Goal: Task Accomplishment & Management: Complete application form

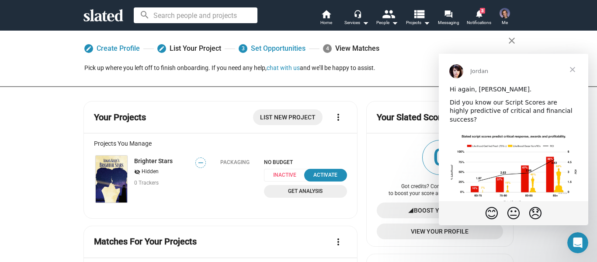
click at [579, 63] on span "Close" at bounding box center [572, 69] width 31 height 31
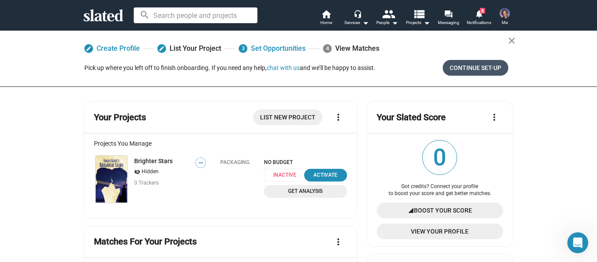
click at [467, 66] on span "Continue Set-up" at bounding box center [476, 68] width 52 height 16
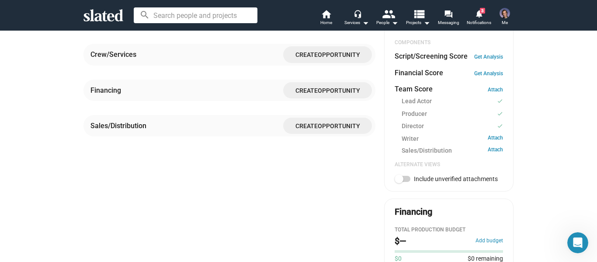
scroll to position [275, 0]
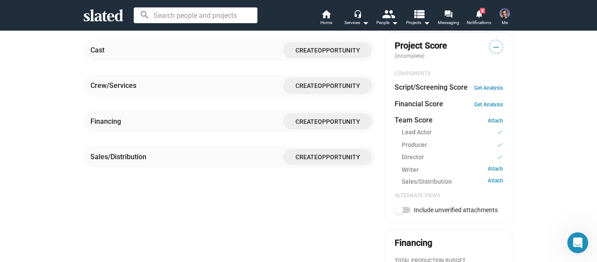
click at [332, 125] on span "Opportunity" at bounding box center [339, 121] width 42 height 7
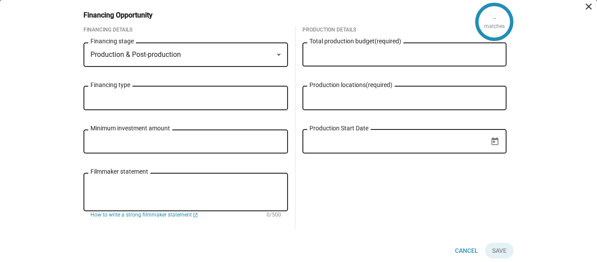
scroll to position [262, 0]
drag, startPoint x: 307, startPoint y: 130, endPoint x: 262, endPoint y: 58, distance: 85.3
click at [262, 58] on div "Financing Details Production & Post-production Financing stage Financing type M…" at bounding box center [295, 135] width 437 height 216
click at [280, 53] on div "Production & Post-production Financing stage" at bounding box center [186, 54] width 205 height 26
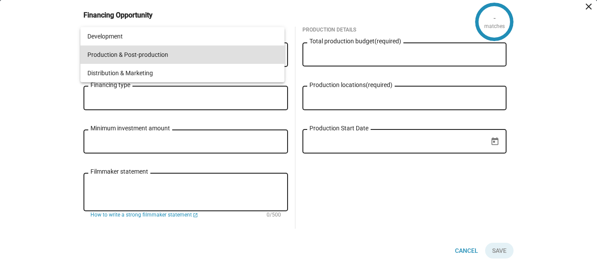
click at [317, 217] on div at bounding box center [298, 131] width 597 height 262
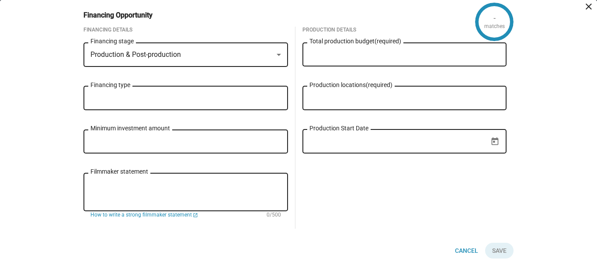
click at [265, 56] on div "Production & Post-production" at bounding box center [182, 54] width 183 height 9
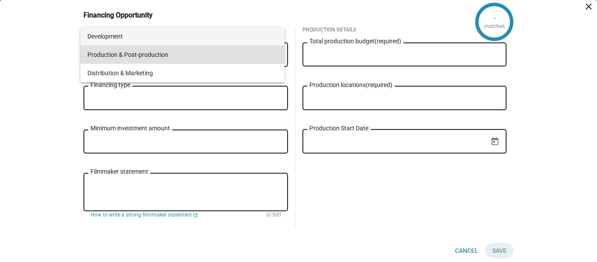
click at [212, 38] on span "Development" at bounding box center [182, 36] width 191 height 18
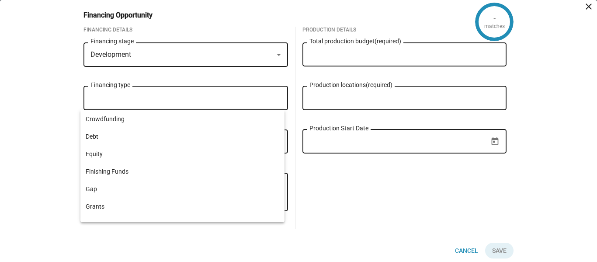
click at [162, 95] on input "Financing type" at bounding box center [187, 98] width 191 height 8
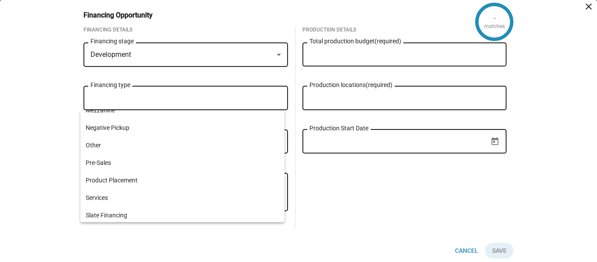
scroll to position [168, 0]
click at [27, 135] on div "- matches Financing Opportunity close Financing Details Development Financing s…" at bounding box center [298, 131] width 597 height 262
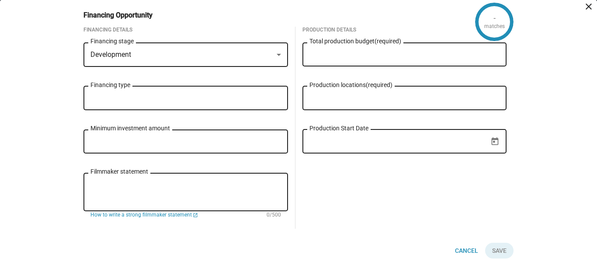
click at [143, 145] on input "Minimum investment amount" at bounding box center [186, 142] width 191 height 8
type input "$ 0"
click at [360, 53] on input "Total production budget (required)" at bounding box center [405, 55] width 191 height 8
type input "$ 3,000,000"
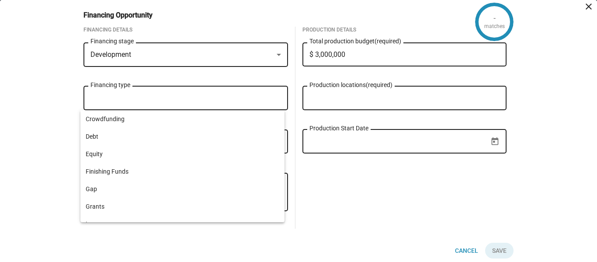
click at [232, 96] on input "Financing type" at bounding box center [187, 98] width 191 height 8
click at [546, 164] on div "- matches Financing Opportunity close Financing Details Development Financing s…" at bounding box center [298, 131] width 597 height 262
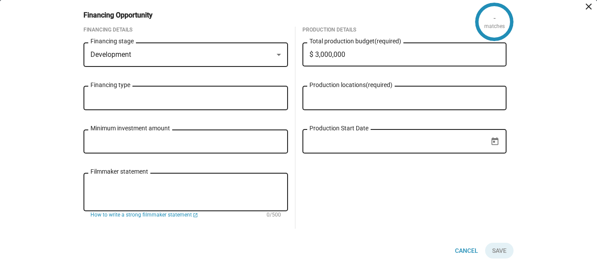
click at [236, 102] on input "Financing type" at bounding box center [187, 98] width 191 height 8
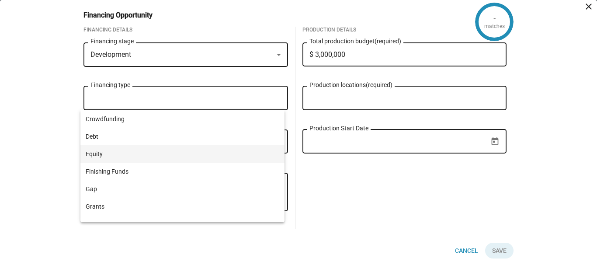
click at [212, 148] on span "Equity" at bounding box center [183, 153] width 194 height 17
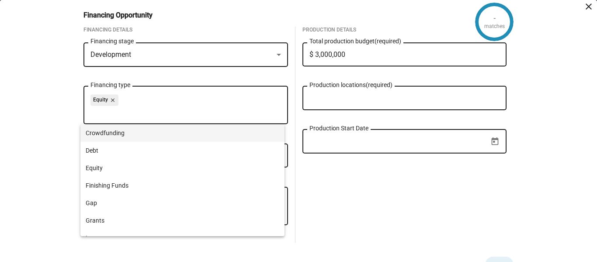
click at [180, 129] on span "Crowdfunding" at bounding box center [183, 132] width 194 height 17
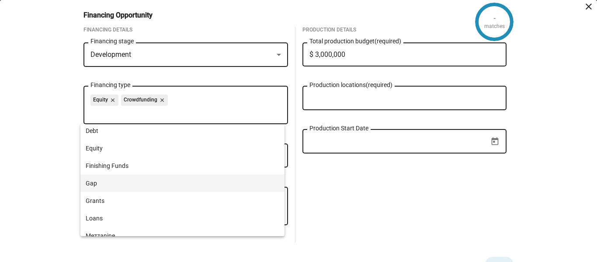
scroll to position [44, 0]
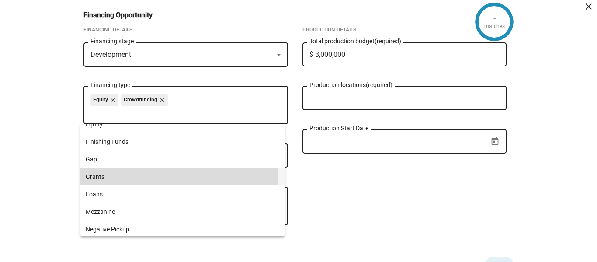
click at [119, 180] on span "Grants" at bounding box center [183, 176] width 194 height 17
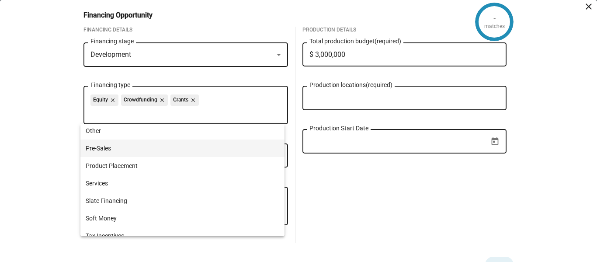
scroll to position [168, 0]
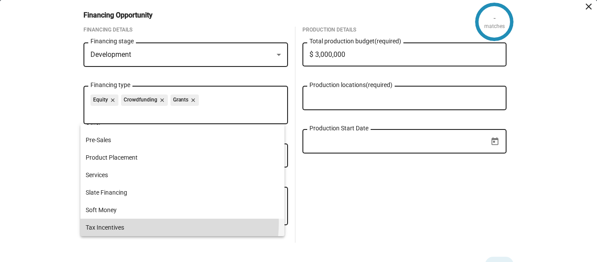
click at [127, 222] on span "Tax Incentives" at bounding box center [183, 227] width 194 height 17
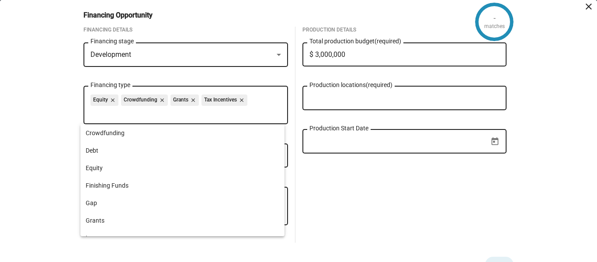
click at [558, 79] on div "- matches Financing Opportunity close Financing Details Development Financing s…" at bounding box center [298, 131] width 597 height 262
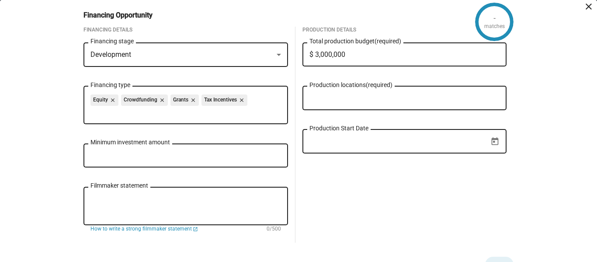
click at [133, 157] on input "Minimum investment amount" at bounding box center [186, 156] width 191 height 8
type input "$ 25,000"
click at [372, 93] on div "Production locations (required)" at bounding box center [405, 97] width 191 height 26
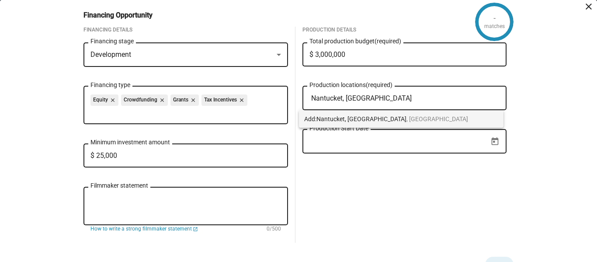
type input "Nantucket, [GEOGRAPHIC_DATA]"
click at [376, 112] on span "Add: Nantucket, [GEOGRAPHIC_DATA] , [GEOGRAPHIC_DATA]" at bounding box center [401, 118] width 194 height 17
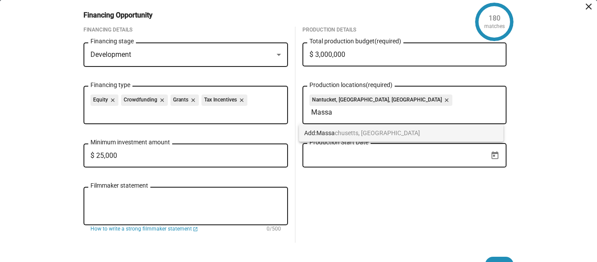
type input "Massa"
click at [367, 134] on span "Massa chusetts, [GEOGRAPHIC_DATA]" at bounding box center [369, 132] width 104 height 7
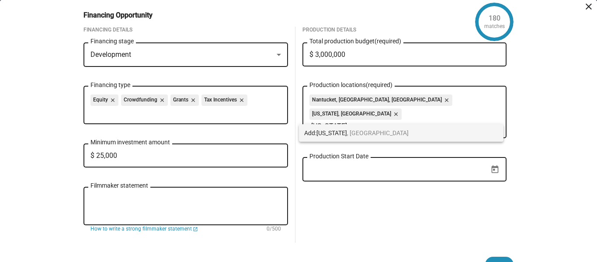
type input "[US_STATE]"
click at [369, 128] on span "Add: [US_STATE] , [GEOGRAPHIC_DATA]" at bounding box center [401, 132] width 194 height 17
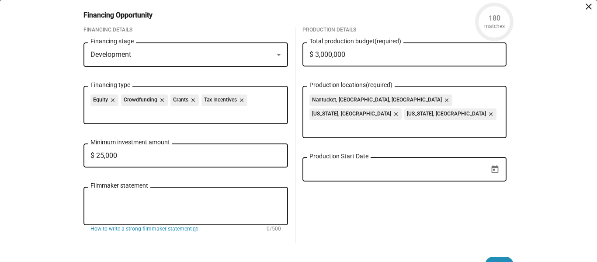
click at [143, 196] on textarea "Filmmaker statement" at bounding box center [186, 207] width 191 height 24
paste textarea "- Brighter Stars is a journey that is both epic and new, while also deeply root…"
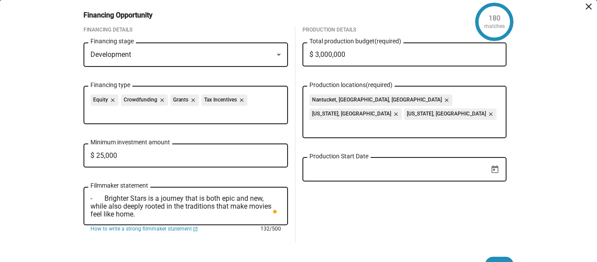
drag, startPoint x: 100, startPoint y: 197, endPoint x: 118, endPoint y: 210, distance: 21.6
click at [102, 197] on textarea "- Brighter Stars is a journey that is both epic and new, while also deeply root…" at bounding box center [186, 207] width 191 height 24
click at [173, 209] on textarea "Brighter Stars is a journey that is both epic and new, while also deeply rooted…" at bounding box center [186, 207] width 191 height 24
click at [141, 213] on textarea "Brighter Stars is a journey that is both epic and new, while also deeply rooted…" at bounding box center [186, 207] width 191 height 24
paste textarea "- The hunger for more [DEMOGRAPHIC_DATA] stories has been palpable over the las…"
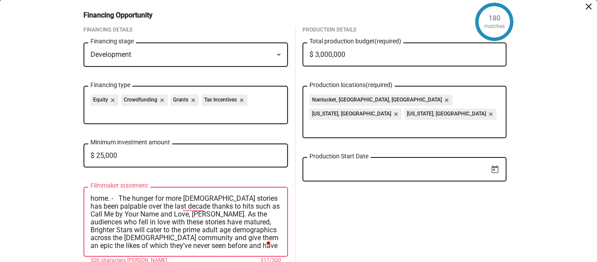
scroll to position [44, 0]
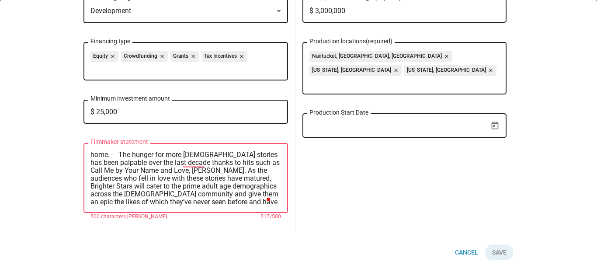
click at [131, 156] on textarea "Brighter Stars is a journey that is both epic and new, while also deeply rooted…" at bounding box center [186, 178] width 191 height 55
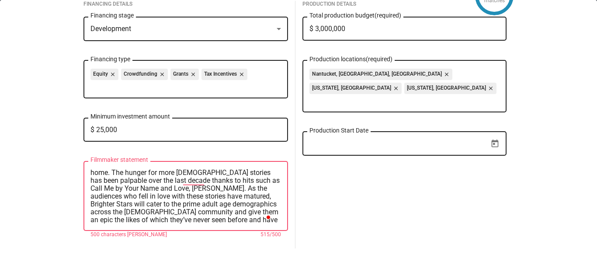
scroll to position [52, 0]
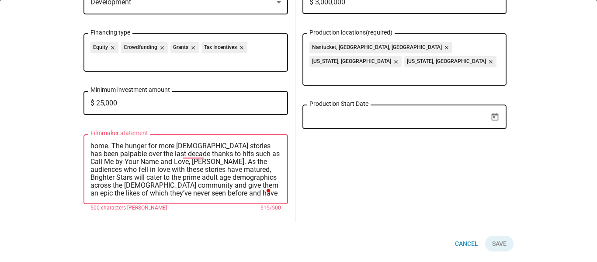
click at [208, 188] on textarea "Brighter Stars is a journey that is both epic and new, while also deeply rooted…" at bounding box center [186, 169] width 191 height 55
drag, startPoint x: 191, startPoint y: 190, endPoint x: 290, endPoint y: 216, distance: 102.8
click at [296, 211] on div "Financing Details Development Financing stage Equity close Crowdfunding close G…" at bounding box center [295, 104] width 437 height 261
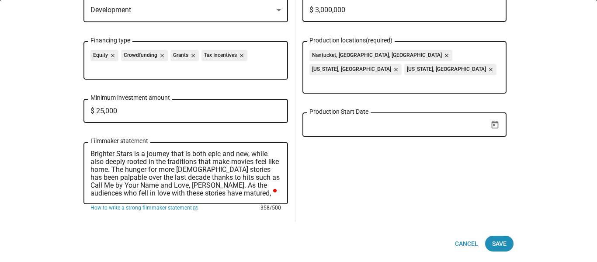
scroll to position [45, 0]
type textarea "Brighter Stars is a journey that is both epic and new, while also deeply rooted…"
click at [122, 194] on textarea "Brighter Stars is a journey that is both epic and new, while also deeply rooted…" at bounding box center [186, 173] width 191 height 47
drag, startPoint x: 122, startPoint y: 194, endPoint x: 63, endPoint y: 152, distance: 72.7
click at [70, 151] on div "180 matches Financing Opportunity close Financing Details Development Financing…" at bounding box center [298, 131] width 597 height 262
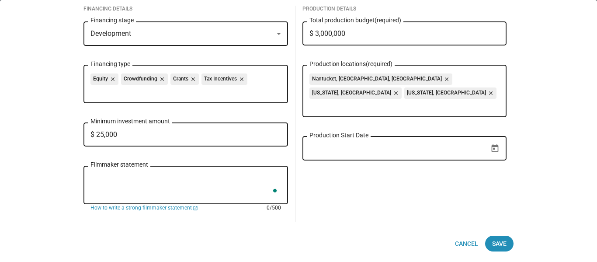
scroll to position [21, 0]
paste textarea "- The hunger for more [DEMOGRAPHIC_DATA] stories has been palpable over the las…"
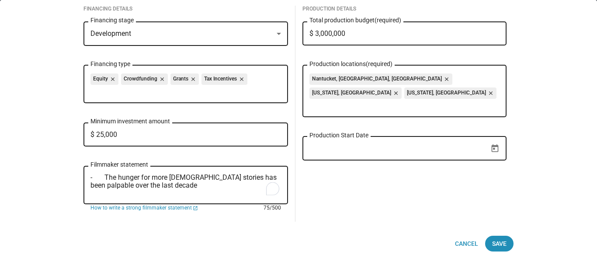
click at [103, 174] on textarea "- The hunger for more [DEMOGRAPHIC_DATA] stories has been palpable over the las…" at bounding box center [186, 186] width 191 height 24
click at [195, 176] on textarea "The hunger for more [DEMOGRAPHIC_DATA] stories has been palpable over the last …" at bounding box center [186, 186] width 191 height 24
click at [213, 184] on textarea "The hunger for more [DEMOGRAPHIC_DATA] stories such as BRIGHTER STARS has been …" at bounding box center [186, 186] width 191 height 24
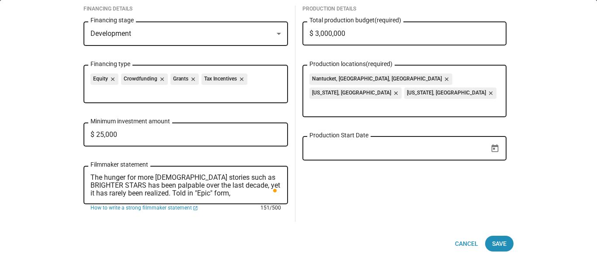
paste textarea "It’s a tale that is both relevant and timeless, lustful and romantic, nostalgic…"
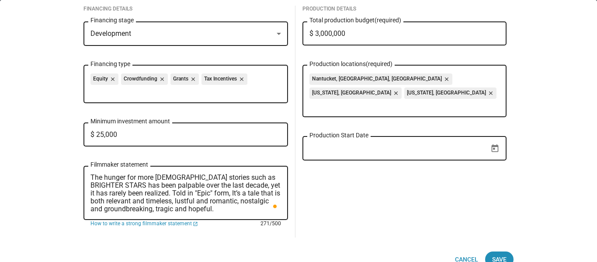
scroll to position [37, 0]
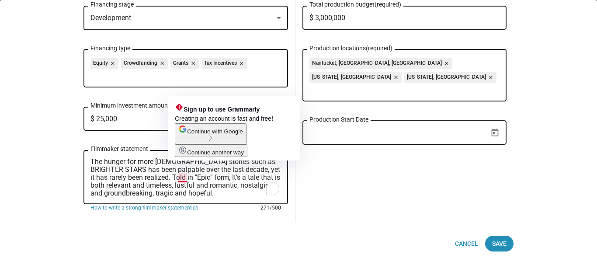
click at [177, 176] on textarea "The hunger for more [DEMOGRAPHIC_DATA] stories such as BRIGHTER STARS has been …" at bounding box center [186, 177] width 191 height 39
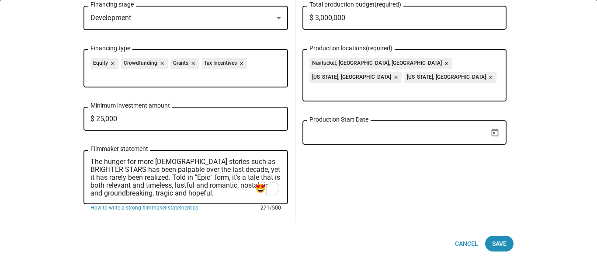
click at [217, 195] on textarea "The hunger for more [DEMOGRAPHIC_DATA] stories such as BRIGHTER STARS has been …" at bounding box center [186, 177] width 191 height 39
paste textarea "been a true labor of love for all those involved. The creative passion of all p…"
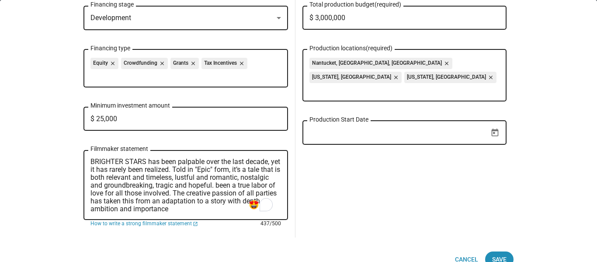
scroll to position [8, 0]
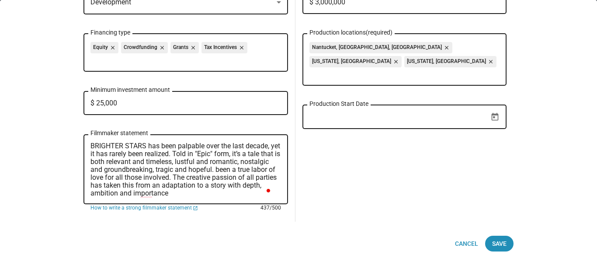
click at [230, 171] on textarea "The hunger for more [DEMOGRAPHIC_DATA] stories such as BRIGHTER STARS has been …" at bounding box center [186, 169] width 191 height 55
click at [111, 194] on textarea "The hunger for more [DEMOGRAPHIC_DATA] stories such as BRIGHTER STARS has been …" at bounding box center [186, 169] width 191 height 55
click at [188, 192] on textarea "The hunger for more [DEMOGRAPHIC_DATA] stories such as BRIGHTER STARS has been …" at bounding box center [186, 169] width 191 height 55
paste textarea "We hope you’ll join us along the way and bring [PERSON_NAME] dream of Brighter …"
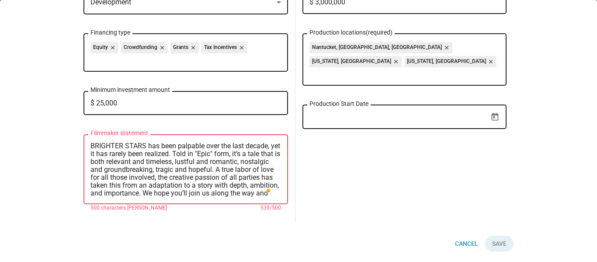
scroll to position [24, 0]
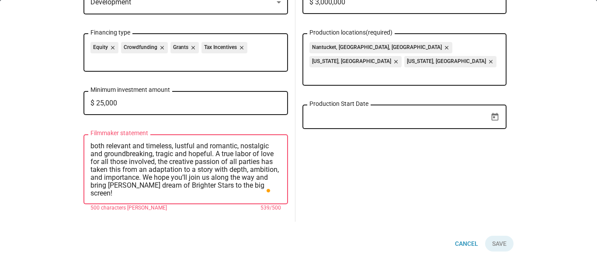
drag, startPoint x: 178, startPoint y: 184, endPoint x: 127, endPoint y: 167, distance: 53.4
click at [126, 187] on textarea "The hunger for more [DEMOGRAPHIC_DATA] stories such as BRIGHTER STARS has been …" at bounding box center [186, 169] width 191 height 55
drag, startPoint x: 103, startPoint y: 187, endPoint x: 238, endPoint y: 176, distance: 136.0
click at [238, 176] on textarea "The hunger for more [DEMOGRAPHIC_DATA] stories such as BRIGHTER STARS has been …" at bounding box center [186, 169] width 191 height 55
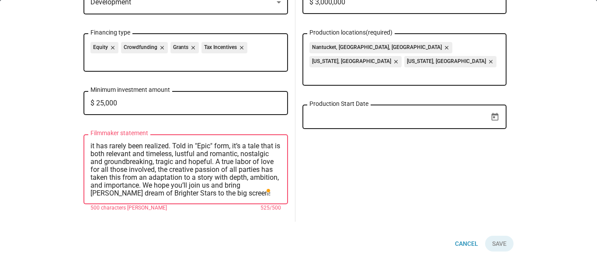
scroll to position [16, 0]
drag, startPoint x: 132, startPoint y: 192, endPoint x: 83, endPoint y: 198, distance: 50.1
click at [84, 198] on div "The hunger for more [DEMOGRAPHIC_DATA] stories such as BRIGHTER STARS has been …" at bounding box center [186, 168] width 205 height 71
drag, startPoint x: 233, startPoint y: 193, endPoint x: 155, endPoint y: 181, distance: 78.8
click at [169, 189] on textarea "The hunger for more [DEMOGRAPHIC_DATA] stories such as BRIGHTER STARS has been …" at bounding box center [186, 169] width 191 height 55
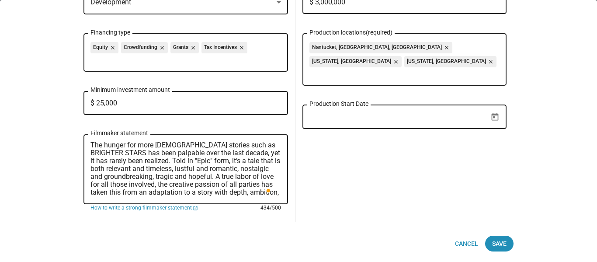
scroll to position [0, 0]
click at [152, 149] on textarea "The hunger for more [DEMOGRAPHIC_DATA] stories such as BRIGHTER STARS has been …" at bounding box center [186, 169] width 191 height 55
click at [233, 163] on textarea "The hunger for [DEMOGRAPHIC_DATA] stories such as BRIGHTER STARS has been palpa…" at bounding box center [186, 169] width 191 height 55
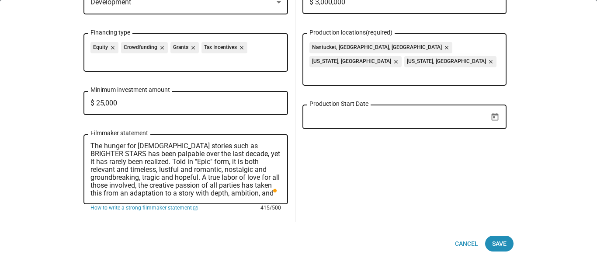
drag, startPoint x: 122, startPoint y: 177, endPoint x: 243, endPoint y: 173, distance: 121.6
click at [243, 173] on textarea "The hunger for [DEMOGRAPHIC_DATA] stories such as BRIGHTER STARS has been palpa…" at bounding box center [186, 169] width 191 height 55
drag, startPoint x: 152, startPoint y: 167, endPoint x: 244, endPoint y: 168, distance: 91.8
click at [244, 168] on textarea "The hunger for [DEMOGRAPHIC_DATA] stories such as BRIGHTER STARS has been palpa…" at bounding box center [186, 169] width 191 height 55
drag, startPoint x: 205, startPoint y: 160, endPoint x: 270, endPoint y: 162, distance: 65.6
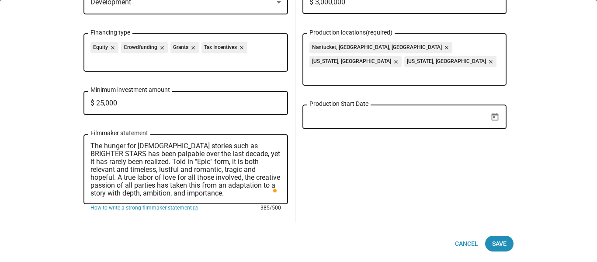
click at [270, 162] on textarea "The hunger for [DEMOGRAPHIC_DATA] stories such as BRIGHTER STARS has been palpa…" at bounding box center [186, 169] width 191 height 55
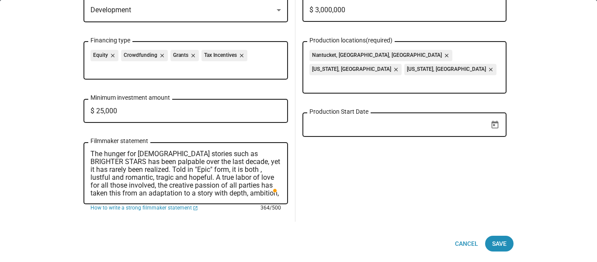
paste textarea "nostalgic and groundbreaking"
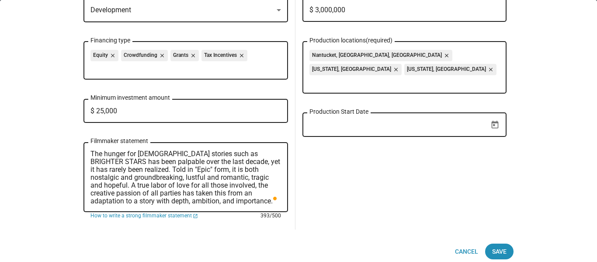
scroll to position [52, 0]
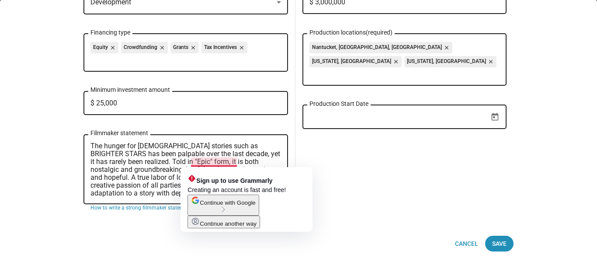
type textarea "The hunger for [DEMOGRAPHIC_DATA] stories such as BRIGHTER STARS has been palpa…"
click at [226, 206] on span "Continue with Google" at bounding box center [228, 202] width 56 height 7
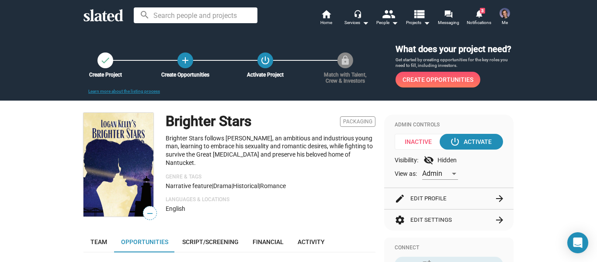
click at [132, 164] on img at bounding box center [119, 165] width 70 height 104
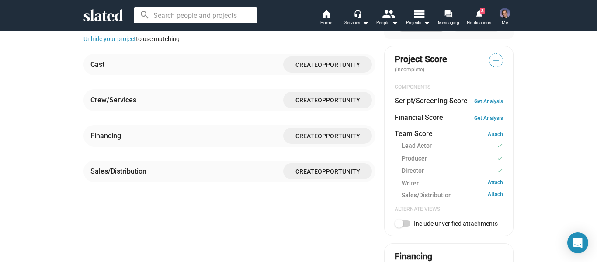
scroll to position [262, 0]
click at [326, 132] on span "Opportunity" at bounding box center [339, 135] width 42 height 7
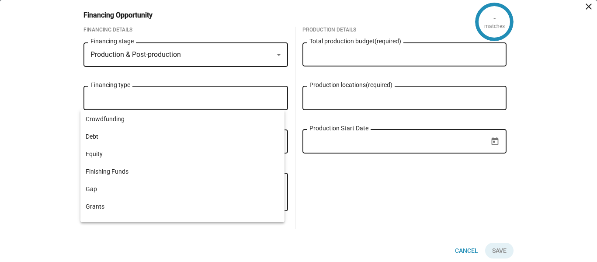
click at [194, 102] on input "Financing type" at bounding box center [187, 98] width 191 height 8
click at [270, 59] on div "Production & Post-production" at bounding box center [186, 55] width 191 height 8
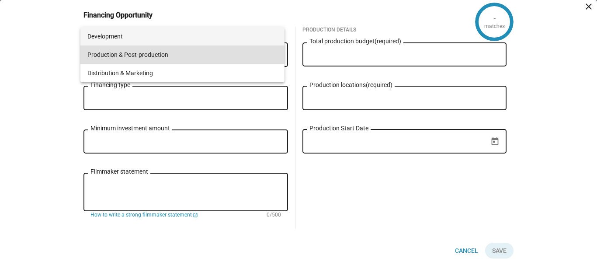
click at [258, 42] on span "Development" at bounding box center [182, 36] width 191 height 18
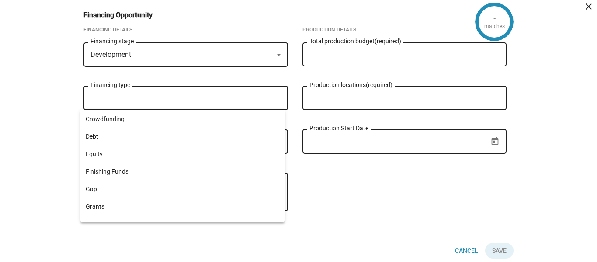
click at [275, 98] on input "Financing type" at bounding box center [187, 98] width 191 height 8
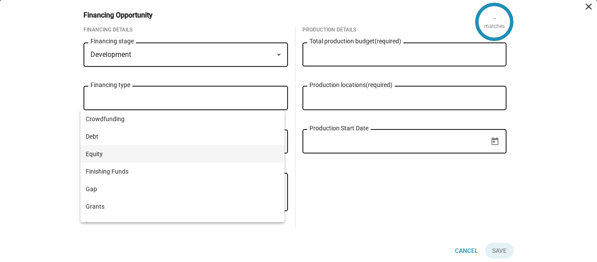
click at [162, 156] on span "Equity" at bounding box center [183, 153] width 194 height 17
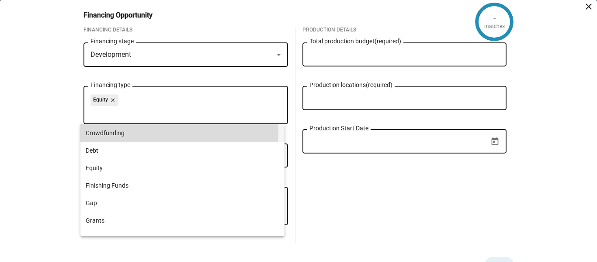
click at [178, 133] on span "Crowdfunding" at bounding box center [183, 132] width 194 height 17
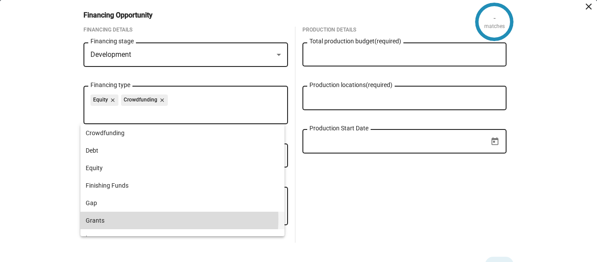
click at [142, 219] on span "Grants" at bounding box center [183, 220] width 194 height 17
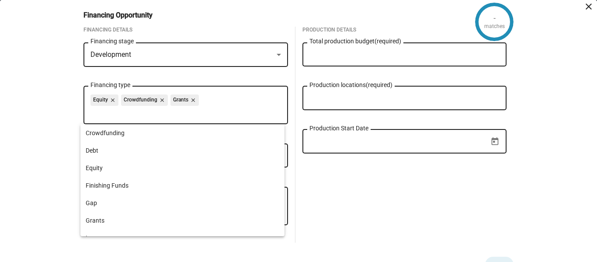
scroll to position [131, 0]
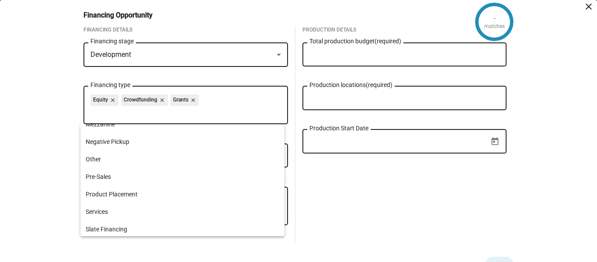
click at [77, 132] on div "Financing Details Development Financing stage Equity close Crowdfunding close G…" at bounding box center [186, 135] width 219 height 216
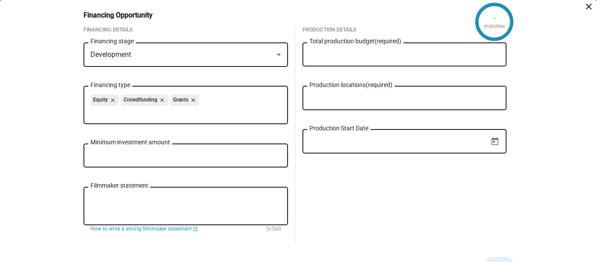
click at [150, 156] on input "Minimum investment amount" at bounding box center [186, 156] width 191 height 8
type input "$ 25,000"
click at [235, 196] on textarea "Filmmaker statement" at bounding box center [186, 207] width 191 height 24
click at [119, 206] on textarea "Filmmaker statement" at bounding box center [186, 207] width 191 height 24
paste textarea "- The hunger for more queer stories has been palpable"
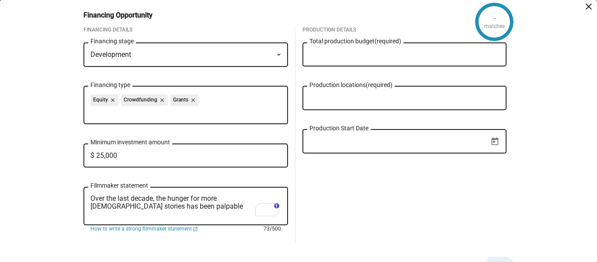
click at [258, 197] on textarea "Over the last decade, the hunger for more queer stories has been palpable" at bounding box center [186, 207] width 191 height 24
click at [216, 206] on textarea "Over the last decade, the hunger for more queer stories by queer artists has be…" at bounding box center [186, 207] width 191 height 24
drag, startPoint x: 175, startPoint y: 214, endPoint x: 158, endPoint y: 214, distance: 17.5
click at [139, 210] on textarea "Over the last decade, the hunger for more queer stories by queer artists has be…" at bounding box center [186, 207] width 191 height 24
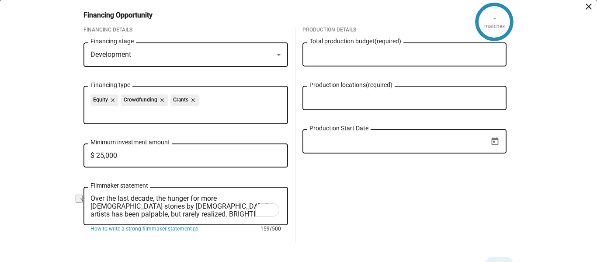
drag, startPoint x: 232, startPoint y: 220, endPoint x: 161, endPoint y: 217, distance: 70.9
click at [161, 217] on textarea "Over the last decade, the hunger for more queer stories by queer artists has be…" at bounding box center [186, 207] width 191 height 24
click at [171, 213] on textarea "Over the last decade, the hunger for more queer stories by queer artists has be…" at bounding box center [186, 207] width 191 height 24
drag, startPoint x: 173, startPoint y: 212, endPoint x: 160, endPoint y: 213, distance: 13.2
click at [160, 213] on textarea "Over the last decade, the hunger for more queer stories by queer artists has be…" at bounding box center [186, 207] width 191 height 24
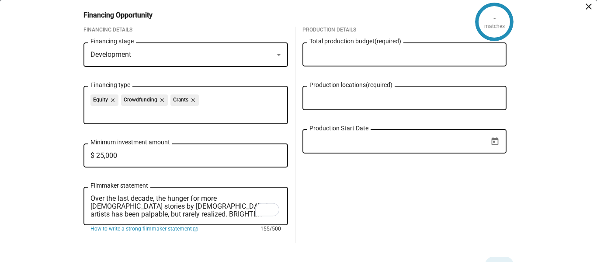
click at [226, 215] on textarea "Over the last decade, the hunger for more queer stories by queer artists has be…" at bounding box center [186, 207] width 191 height 24
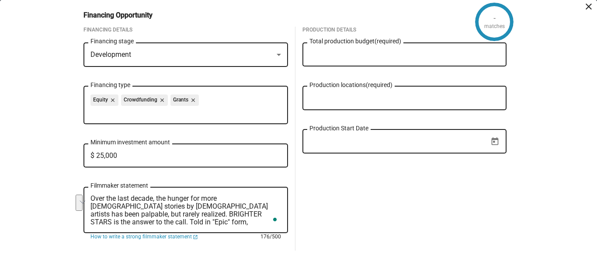
drag, startPoint x: 126, startPoint y: 223, endPoint x: 223, endPoint y: 213, distance: 97.1
click at [223, 213] on textarea "Over the last decade, the hunger for more queer stories by queer artists has be…" at bounding box center [186, 210] width 191 height 31
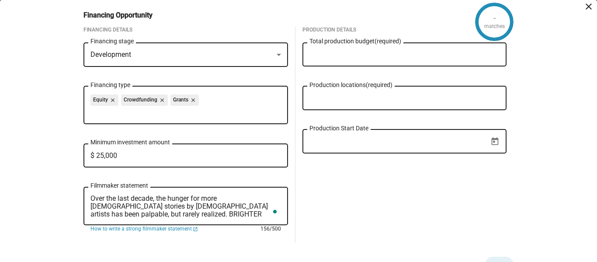
paste textarea "Brighter Stars will cater to the prime adult age demographics across the LGBTQI…"
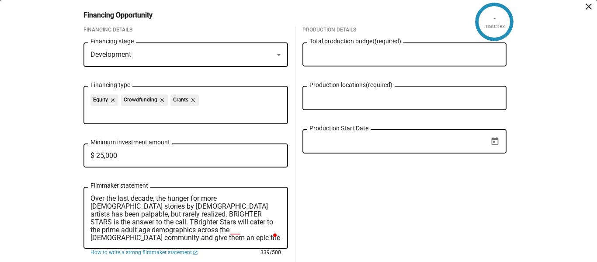
click at [225, 214] on textarea "Over the last decade, the hunger for more queer stories by queer artists has be…" at bounding box center [186, 218] width 191 height 47
click at [215, 231] on textarea "Over the last decade, the hunger for more queer stories by queer artists has be…" at bounding box center [186, 218] width 191 height 47
click at [122, 232] on textarea "Over the last decade, the hunger for more queer stories by queer artists has be…" at bounding box center [186, 218] width 191 height 47
click at [227, 237] on textarea "Over the last decade, the hunger for more queer stories by queer artists has be…" at bounding box center [186, 218] width 191 height 47
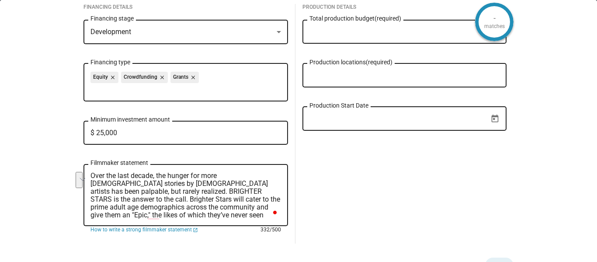
scroll to position [29, 0]
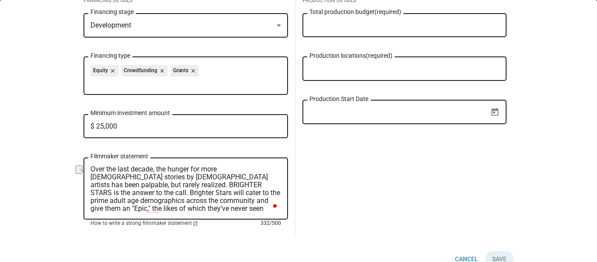
drag, startPoint x: 157, startPoint y: 238, endPoint x: 91, endPoint y: 227, distance: 67.9
click at [91, 227] on div "Over the last decade, the hunger for more queer stories by queer artists has be…" at bounding box center [186, 192] width 205 height 71
click at [171, 202] on textarea "Over the last decade, the hunger for more queer stories by queer artists has be…" at bounding box center [186, 188] width 191 height 47
click at [145, 209] on textarea "Over the last decade, the hunger for more queer stories by queer artists has be…" at bounding box center [186, 188] width 191 height 47
paste textarea "It’s a tale that is both relevant and timeless, lustful and romantic, nostalgic…"
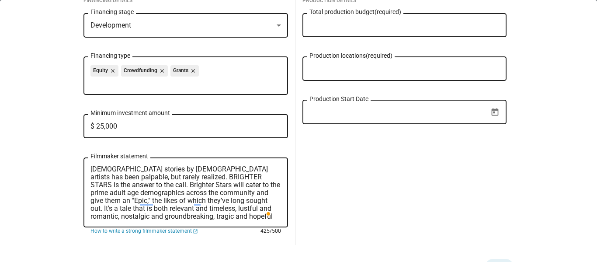
scroll to position [8, 0]
drag, startPoint x: 183, startPoint y: 209, endPoint x: 136, endPoint y: 217, distance: 48.0
click at [136, 217] on textarea "Over the last decade, the hunger for more queer stories by queer artists has be…" at bounding box center [186, 192] width 191 height 55
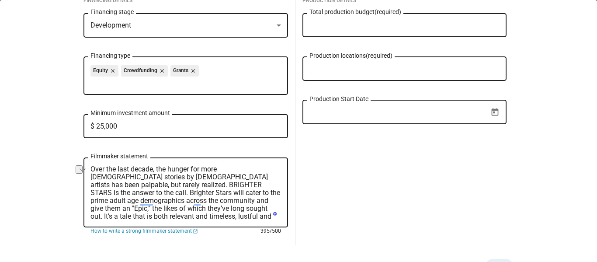
drag, startPoint x: 206, startPoint y: 209, endPoint x: 272, endPoint y: 208, distance: 65.6
click at [272, 208] on textarea "Over the last decade, the hunger for more queer stories by queer artists has be…" at bounding box center [186, 192] width 191 height 55
paste textarea "nostalgic and groundbreaking"
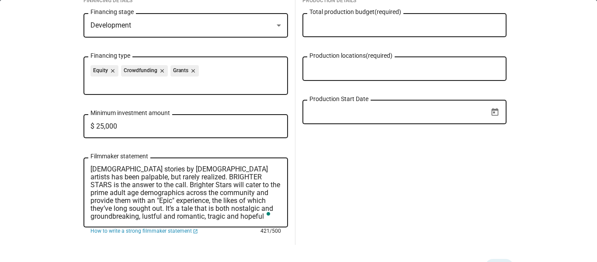
scroll to position [8, 0]
click at [198, 216] on textarea "Over the last decade, the hunger for more queer stories by queer artists has be…" at bounding box center [186, 192] width 191 height 55
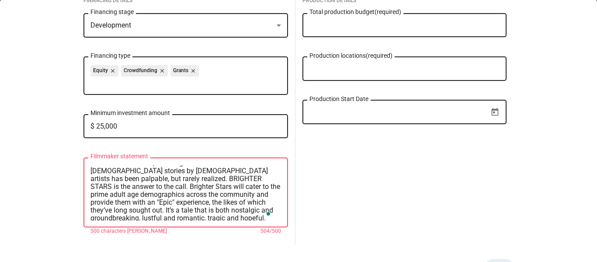
scroll to position [0, 0]
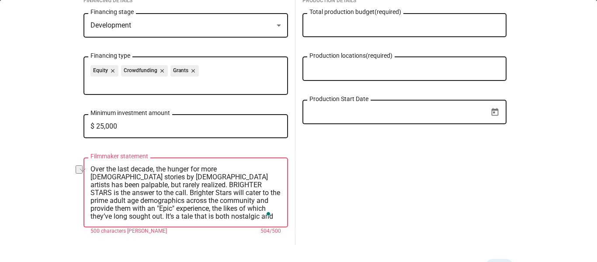
drag, startPoint x: 217, startPoint y: 184, endPoint x: 189, endPoint y: 186, distance: 28.1
click at [189, 186] on textarea "Over the last decade, the hunger for more queer stories by queer artists has be…" at bounding box center [186, 192] width 191 height 55
click at [222, 184] on textarea "Over the last decade, the hunger for more queer stories by queer artists has be…" at bounding box center [186, 192] width 191 height 55
drag, startPoint x: 222, startPoint y: 184, endPoint x: 237, endPoint y: 185, distance: 14.9
click at [227, 184] on textarea "Over the last decade, the hunger for more queer stories by queer artists has be…" at bounding box center [186, 192] width 191 height 55
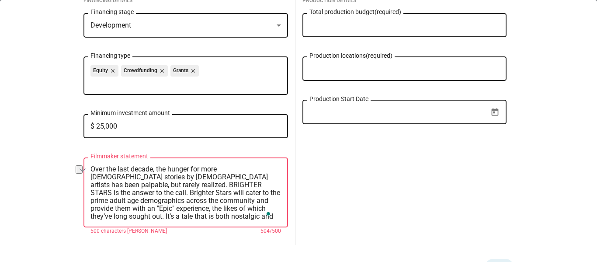
drag, startPoint x: 264, startPoint y: 184, endPoint x: 208, endPoint y: 190, distance: 56.7
click at [208, 190] on textarea "Over the last decade, the hunger for more queer stories by queer artists has be…" at bounding box center [186, 192] width 191 height 55
click at [217, 185] on textarea "Over the last decade, the hunger for more queer stories by queer artists has be…" at bounding box center [186, 192] width 191 height 55
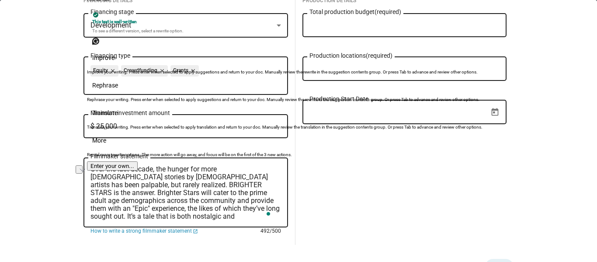
drag, startPoint x: 126, startPoint y: 179, endPoint x: 139, endPoint y: 174, distance: 14.0
click at [139, 174] on textarea "Over the last decade, the hunger for more queer stories by queer artists has be…" at bounding box center [186, 192] width 191 height 55
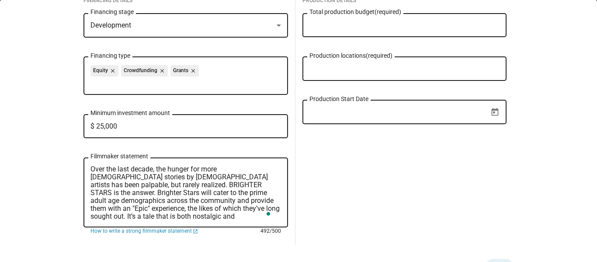
click at [132, 182] on textarea "Over the last decade, the hunger for more queer stories by queer artists has be…" at bounding box center [186, 192] width 191 height 55
drag, startPoint x: 127, startPoint y: 175, endPoint x: 260, endPoint y: 171, distance: 132.6
click at [260, 171] on textarea "Over the last decade, the hunger for more queer stories by queer artists has be…" at bounding box center [186, 192] width 191 height 55
drag, startPoint x: 155, startPoint y: 184, endPoint x: 92, endPoint y: 185, distance: 63.0
click at [114, 187] on textarea "Over the last decade, the hunger for more queer stories has been palpable, but …" at bounding box center [186, 192] width 191 height 55
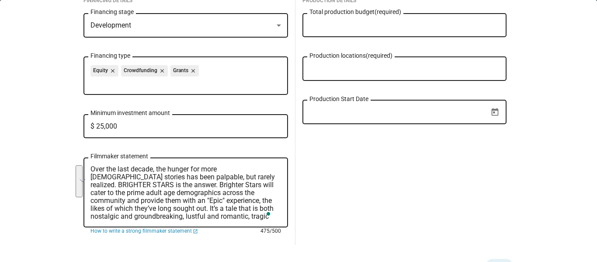
drag, startPoint x: 127, startPoint y: 208, endPoint x: 117, endPoint y: 184, distance: 25.7
click at [117, 184] on textarea "Over the last decade, the hunger for more queer stories has been palpable, but …" at bounding box center [186, 192] width 191 height 55
click at [143, 193] on textarea "Over the last decade, the hunger for more queer stories has been palpable, but …" at bounding box center [186, 192] width 191 height 55
click at [142, 211] on textarea "Over the last decade, the hunger for more queer stories has been palpable, but …" at bounding box center [186, 192] width 191 height 55
drag, startPoint x: 155, startPoint y: 185, endPoint x: 114, endPoint y: 187, distance: 41.1
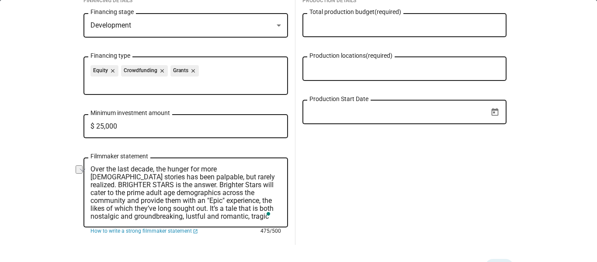
click at [114, 187] on textarea "Over the last decade, the hunger for more queer stories has been palpable, but …" at bounding box center [186, 192] width 191 height 55
click at [91, 192] on textarea "Over the last decade, the hunger for more queer stories has been palpable, but …" at bounding box center [186, 192] width 191 height 55
click at [235, 185] on textarea "Over the last decade, the hunger for more queer stories has been palpable, but …" at bounding box center [186, 192] width 191 height 55
click at [168, 191] on textarea "Over the last decade, the hunger for more queer stories has been palpable, but …" at bounding box center [186, 192] width 191 height 55
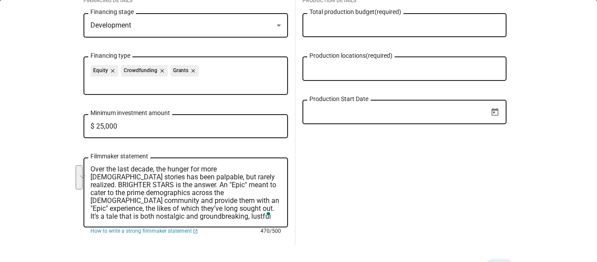
drag, startPoint x: 142, startPoint y: 206, endPoint x: 225, endPoint y: 191, distance: 84.5
click at [225, 191] on textarea "Over the last decade, the hunger for more queer stories has been palpable, but …" at bounding box center [186, 192] width 191 height 55
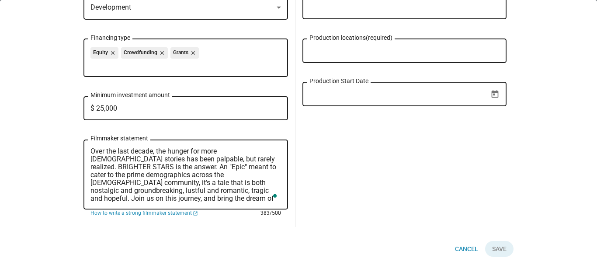
scroll to position [52, 0]
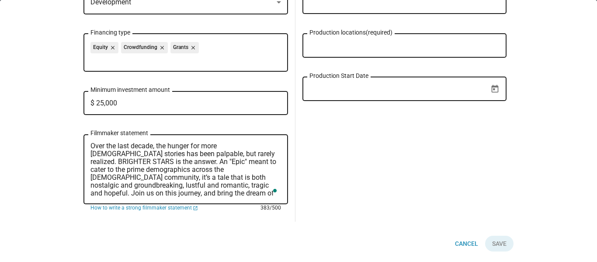
click at [219, 195] on textarea "Over the last decade, the hunger for more queer stories has been palpable, but …" at bounding box center [186, 169] width 191 height 55
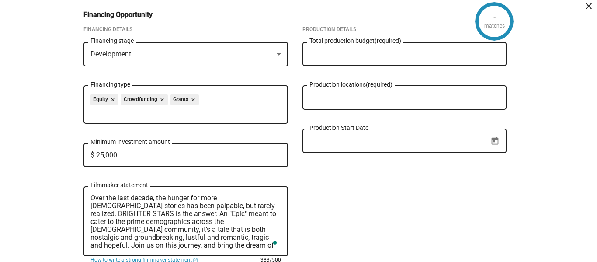
scroll to position [0, 0]
type textarea "Over the last decade, the hunger for more queer stories has been palpable, but …"
click at [363, 52] on input "Total production budget (required)" at bounding box center [405, 55] width 191 height 8
type input "$ 3,000,000"
click at [338, 101] on input "Production locations (required)" at bounding box center [406, 98] width 191 height 8
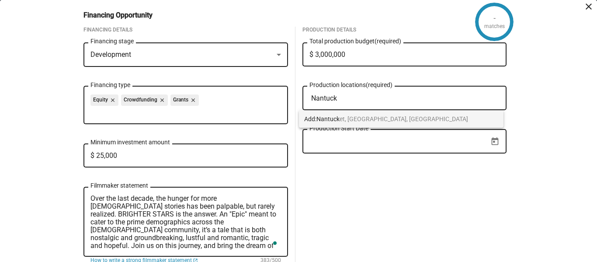
type input "Nantuck"
click at [345, 115] on span "Nantuck et, MA, USA" at bounding box center [393, 118] width 152 height 7
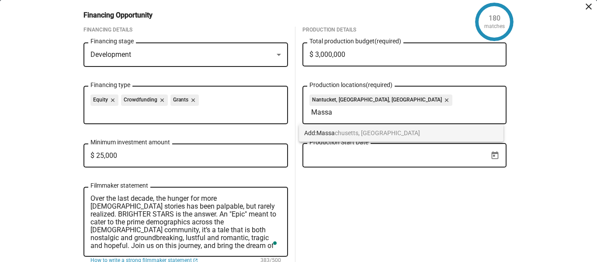
type input "Massa"
click at [349, 129] on span "Massa chusetts, [GEOGRAPHIC_DATA]" at bounding box center [369, 132] width 104 height 7
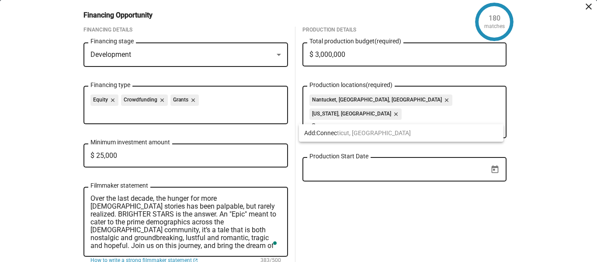
type input "Connec"
click at [349, 129] on span "Connec ticut, USA" at bounding box center [364, 132] width 94 height 7
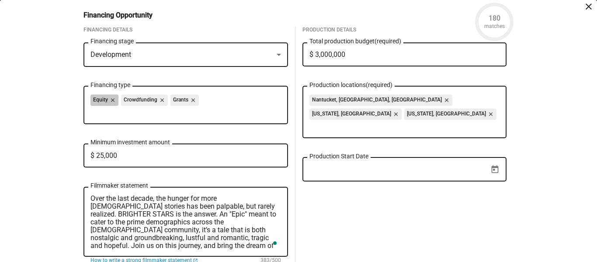
click at [218, 107] on div "Equity close Crowdfunding close Grants close" at bounding box center [186, 101] width 191 height 14
click at [155, 118] on div "Equity close Crowdfunding close Grants close Financing type" at bounding box center [186, 104] width 191 height 40
click at [188, 103] on mat-icon "close" at bounding box center [192, 100] width 8 height 8
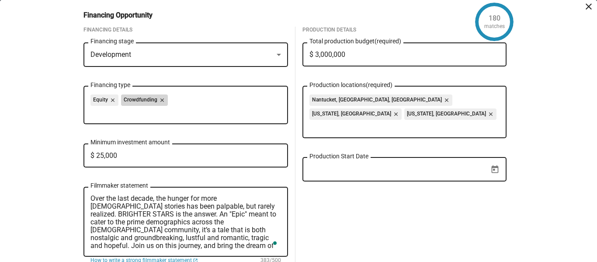
click at [160, 100] on mat-icon "close" at bounding box center [161, 100] width 8 height 8
click at [109, 100] on mat-icon "close" at bounding box center [112, 100] width 8 height 8
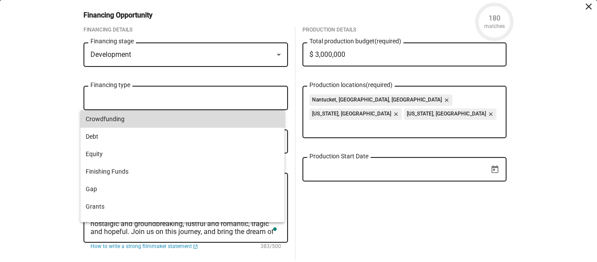
click at [230, 123] on span "Crowdfunding" at bounding box center [183, 118] width 194 height 17
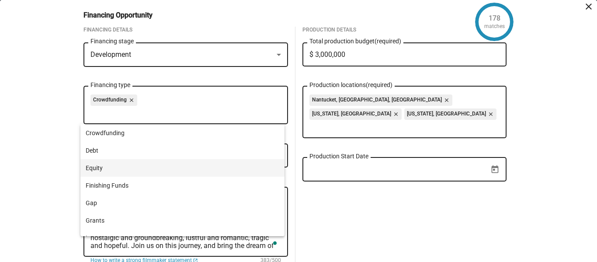
click at [210, 164] on span "Equity" at bounding box center [183, 167] width 194 height 17
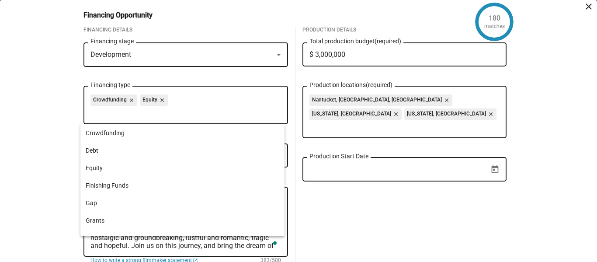
click at [127, 100] on mat-icon "close" at bounding box center [131, 100] width 8 height 8
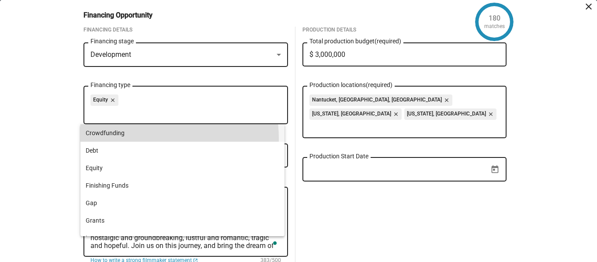
click at [140, 139] on span "Crowdfunding" at bounding box center [183, 132] width 194 height 17
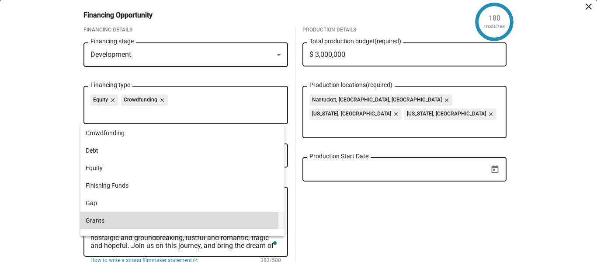
click at [119, 220] on span "Grants" at bounding box center [183, 220] width 194 height 17
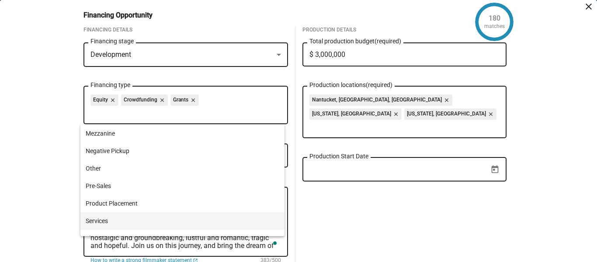
scroll to position [168, 0]
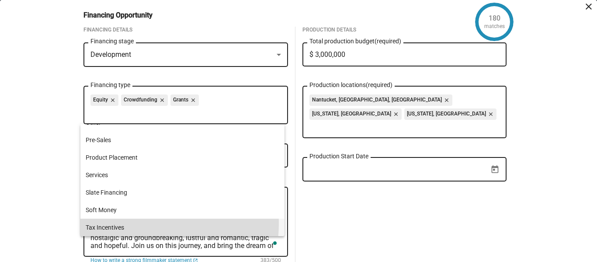
click at [125, 223] on span "Tax Incentives" at bounding box center [183, 227] width 194 height 17
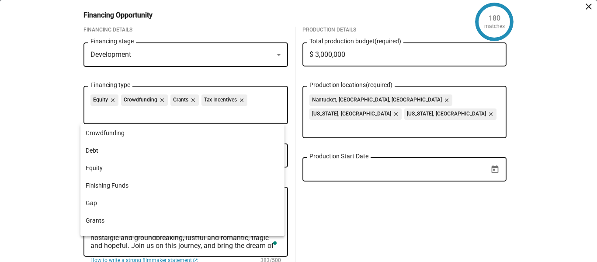
click at [375, 195] on div "Production Details $ 3,000,000 Total production budget (required) Nantucket, MA…" at bounding box center [405, 150] width 219 height 247
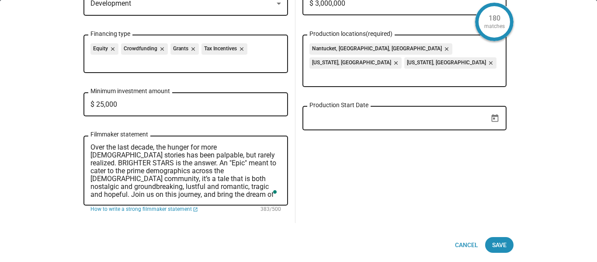
scroll to position [52, 0]
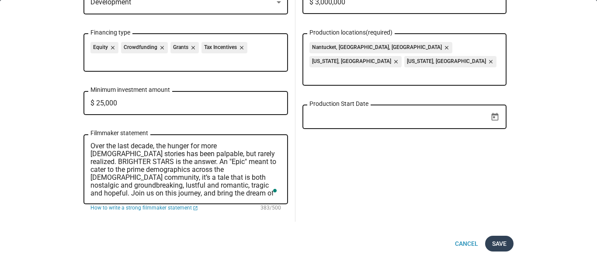
click at [500, 239] on span "Save" at bounding box center [499, 244] width 14 height 16
checkbox input "true"
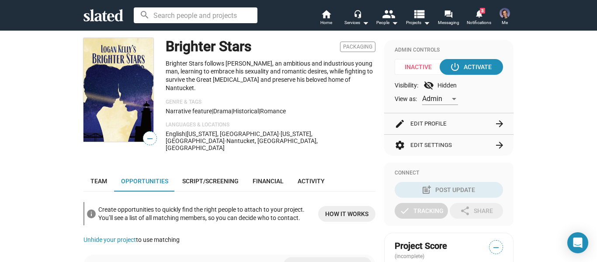
scroll to position [87, 0]
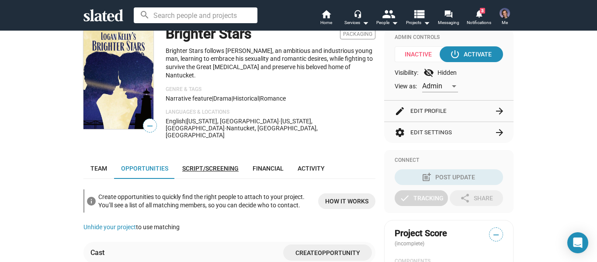
click at [207, 165] on span "Script/Screening" at bounding box center [210, 168] width 56 height 7
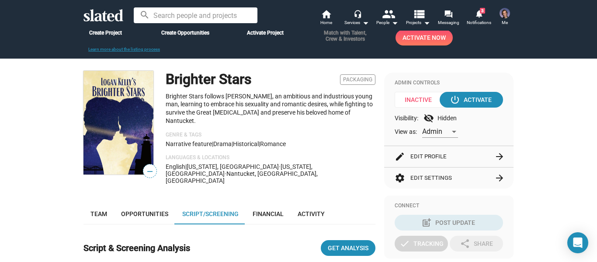
scroll to position [25, 0]
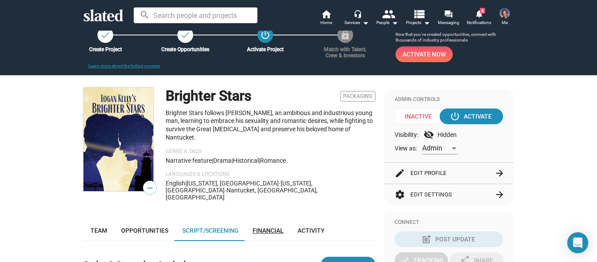
click at [279, 220] on link "Financial" at bounding box center [268, 230] width 45 height 21
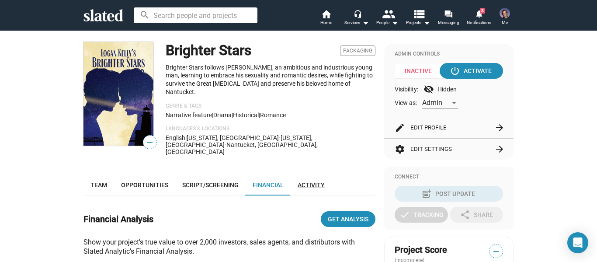
scroll to position [25, 0]
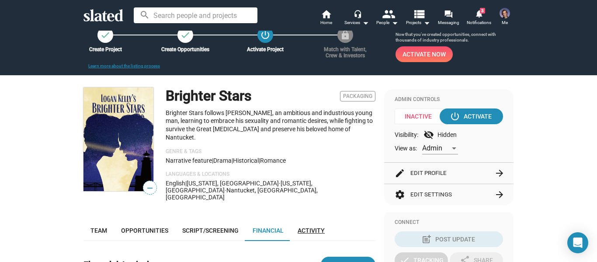
click at [319, 227] on span "Activity" at bounding box center [311, 230] width 27 height 7
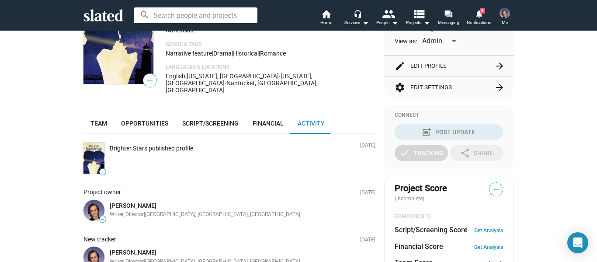
scroll to position [113, 0]
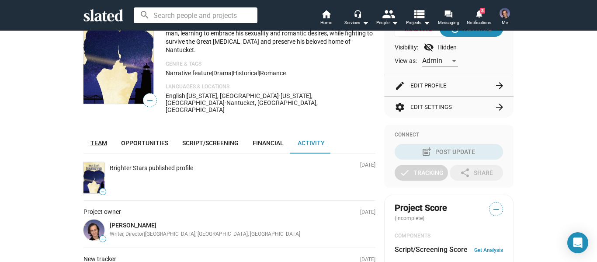
click at [91, 139] on span "Team" at bounding box center [99, 142] width 17 height 7
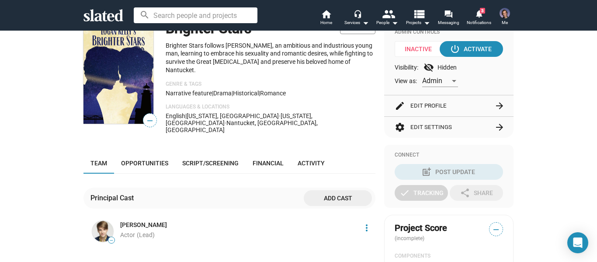
scroll to position [69, 0]
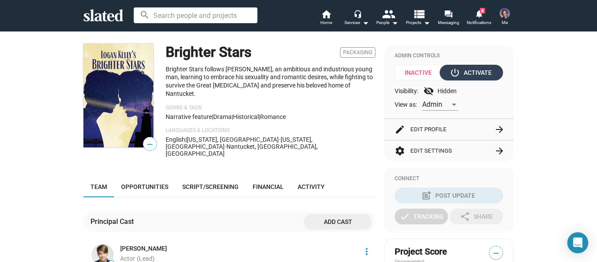
click at [458, 73] on div "power_settings_new Activate" at bounding box center [472, 73] width 40 height 16
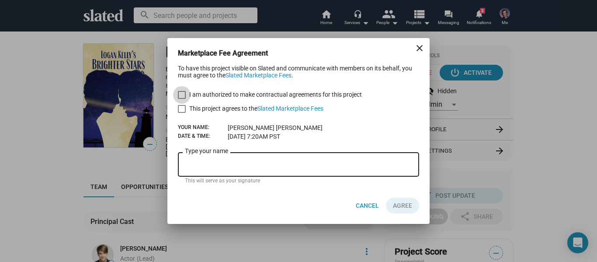
click at [179, 93] on span at bounding box center [182, 95] width 8 height 8
click at [181, 99] on input "I am authorized to make contractual agreements for this project" at bounding box center [181, 99] width 0 height 0
checkbox input "true"
click at [184, 106] on span at bounding box center [182, 109] width 8 height 8
click at [182, 113] on input "This project agrees to the Slated Marketplace Fees" at bounding box center [181, 113] width 0 height 0
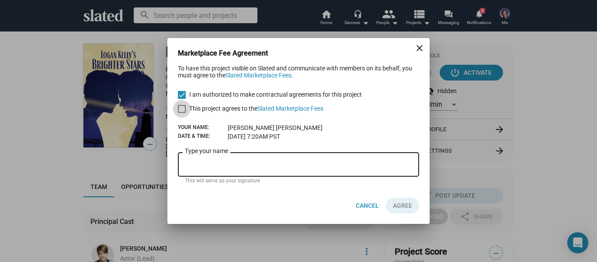
checkbox input "true"
click at [279, 157] on div "Type your name" at bounding box center [298, 163] width 227 height 26
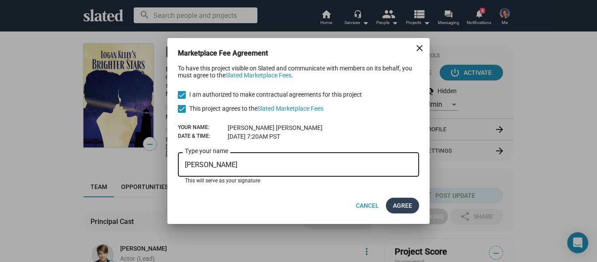
type input "[PERSON_NAME]"
click at [396, 202] on span "AGREE" at bounding box center [402, 206] width 19 height 16
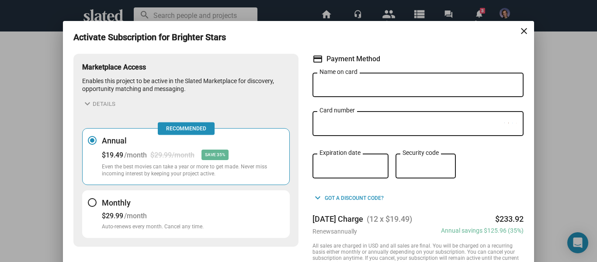
click at [105, 202] on h3 "Monthly" at bounding box center [153, 203] width 102 height 10
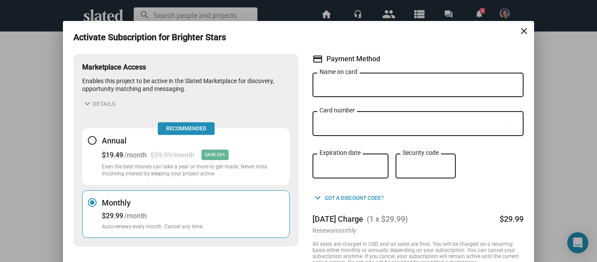
click at [417, 85] on input "Name on card" at bounding box center [418, 85] width 197 height 8
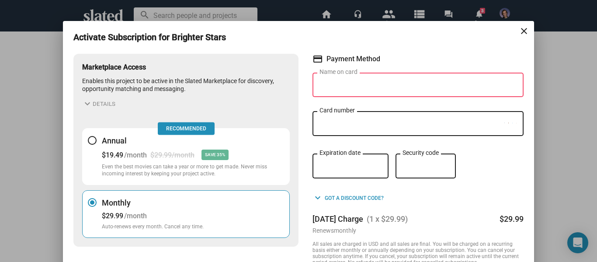
type input "[PERSON_NAME]"
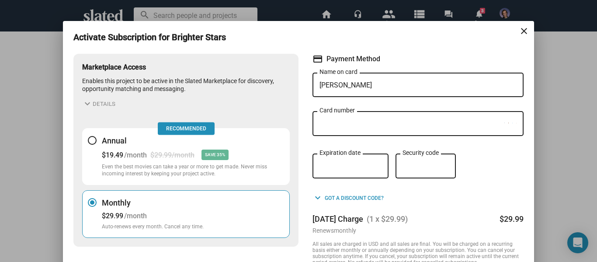
click at [405, 119] on div "Card number" at bounding box center [412, 123] width 185 height 26
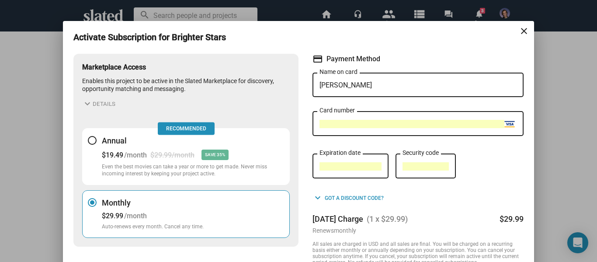
scroll to position [42, 0]
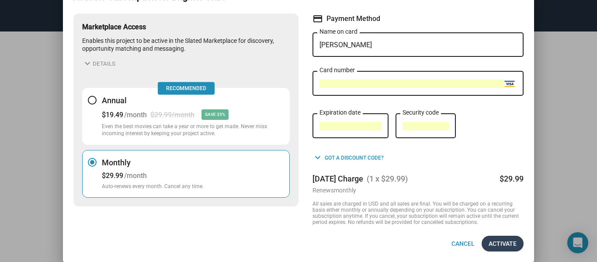
click at [496, 244] on span "Activate" at bounding box center [503, 244] width 28 height 16
click at [509, 243] on span "Activate" at bounding box center [503, 244] width 28 height 16
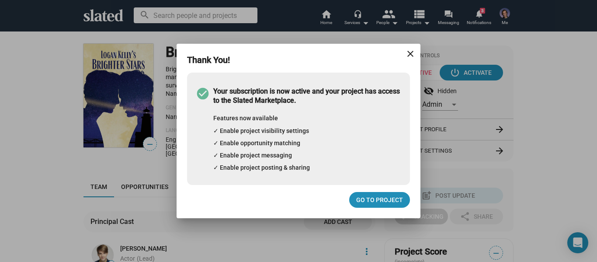
scroll to position [0, 0]
click at [403, 202] on link "Go to project" at bounding box center [379, 200] width 61 height 16
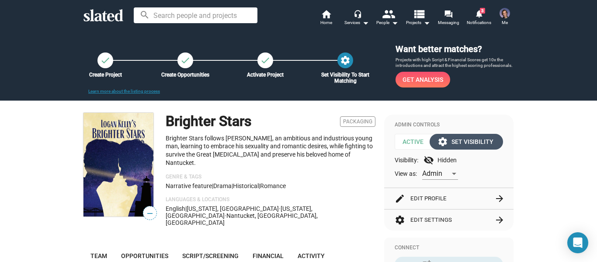
click at [461, 139] on div "settings Set Visibility" at bounding box center [466, 142] width 54 height 16
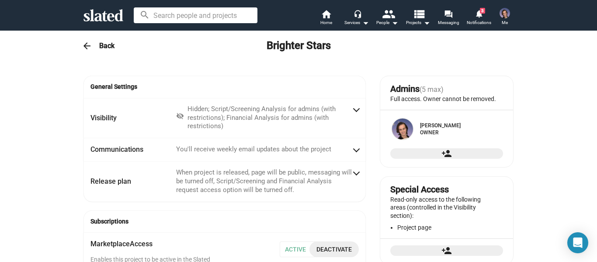
click at [93, 14] on icon at bounding box center [104, 15] width 40 height 12
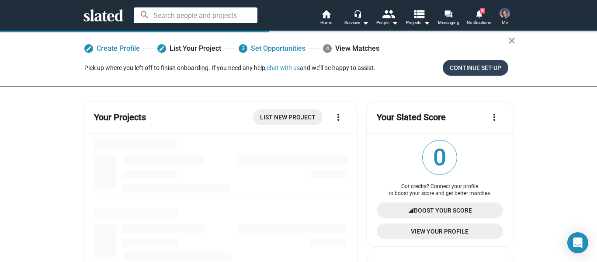
click at [469, 74] on span "Continue Set-up" at bounding box center [476, 68] width 52 height 16
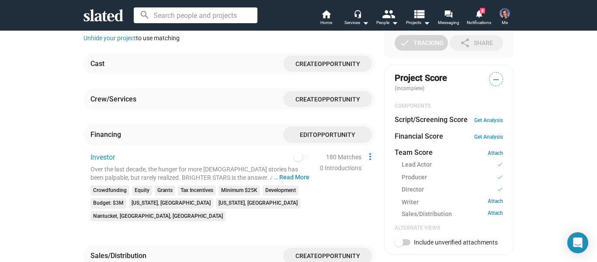
scroll to position [262, 0]
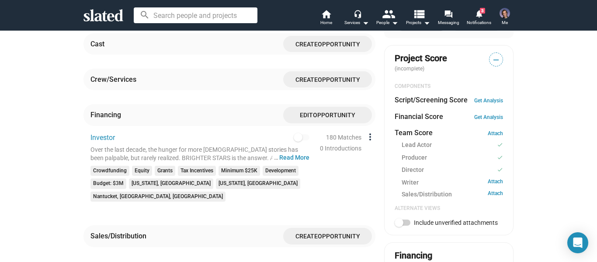
click at [367, 132] on mat-icon "more_vert" at bounding box center [370, 137] width 10 height 10
click at [70, 99] on div at bounding box center [298, 131] width 597 height 262
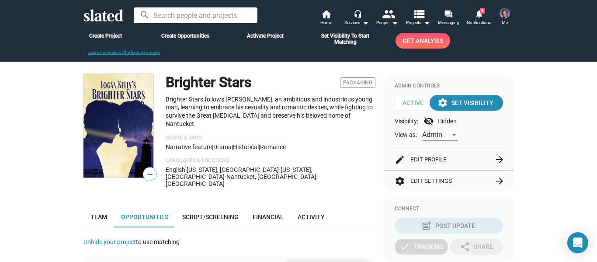
scroll to position [0, 0]
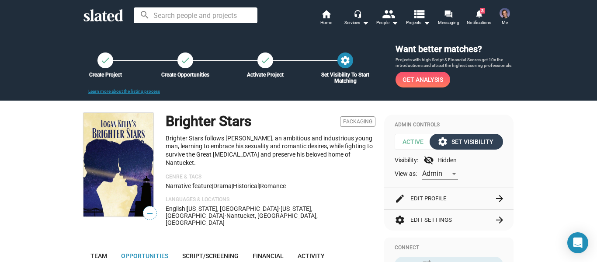
click at [470, 139] on div "settings Set Visibility" at bounding box center [466, 142] width 54 height 16
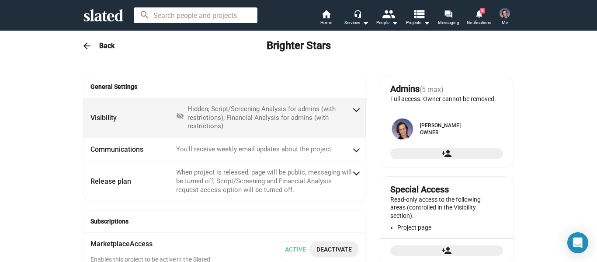
click at [348, 110] on div "Hidden; Script/Screening Analysis for admins (with restrictions); Financial Ana…" at bounding box center [270, 118] width 164 height 26
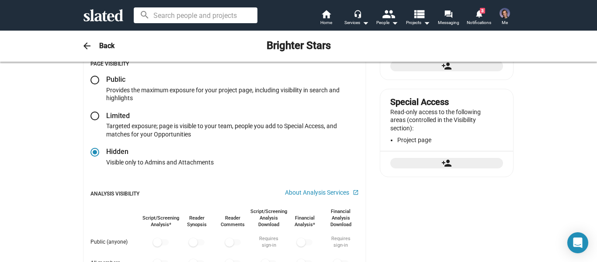
scroll to position [44, 0]
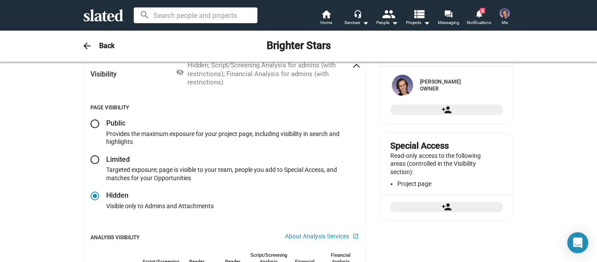
click at [93, 124] on span at bounding box center [95, 123] width 9 height 9
click at [93, 124] on input "radio" at bounding box center [95, 123] width 9 height 9
radio input "true"
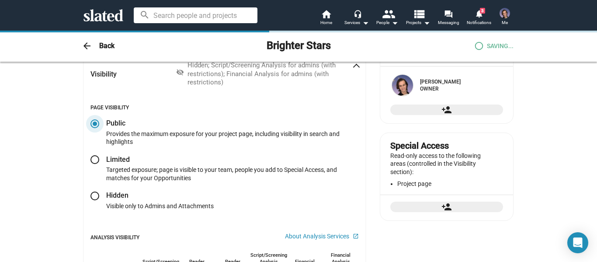
checkbox input "true"
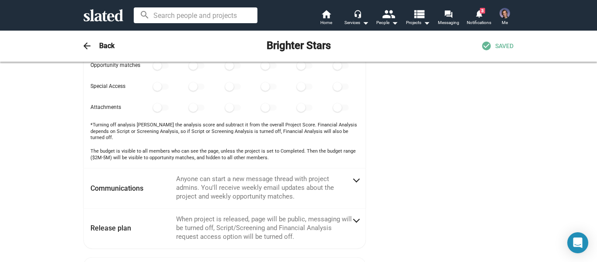
scroll to position [394, 0]
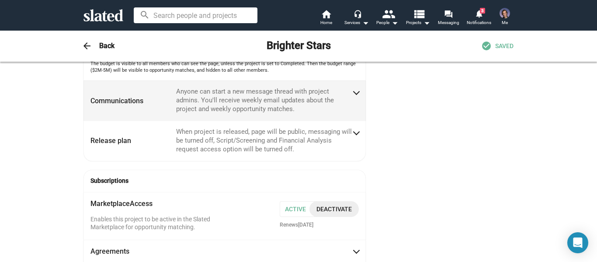
click at [354, 87] on span at bounding box center [356, 91] width 5 height 9
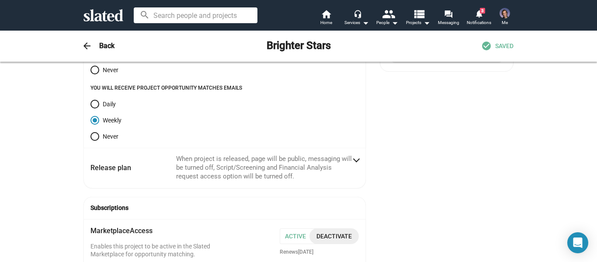
scroll to position [260, 0]
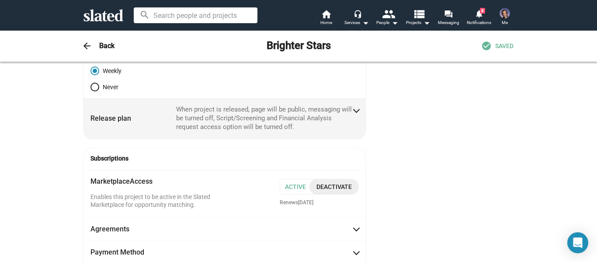
click at [349, 112] on mat-panel-description "When project is released, page will be public, messaging will be turned off, Sc…" at bounding box center [264, 118] width 176 height 26
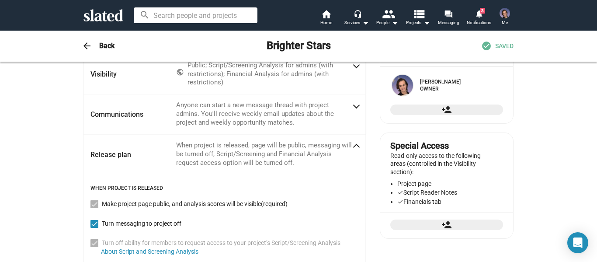
scroll to position [0, 0]
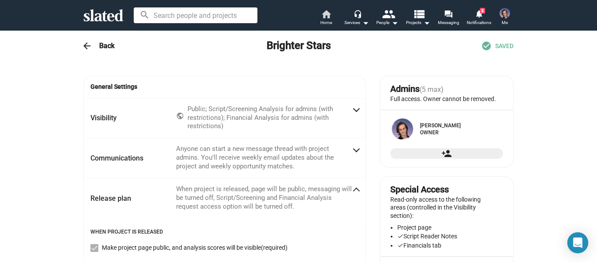
click at [317, 9] on link "home Home" at bounding box center [326, 18] width 31 height 19
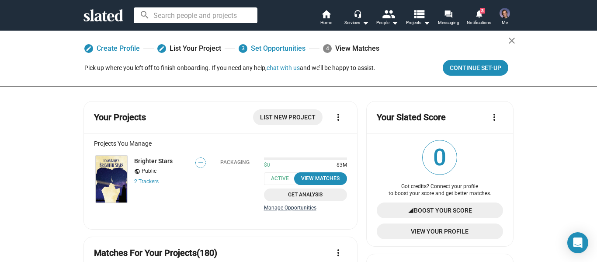
click at [289, 209] on link "Manage Opportunities" at bounding box center [305, 208] width 83 height 7
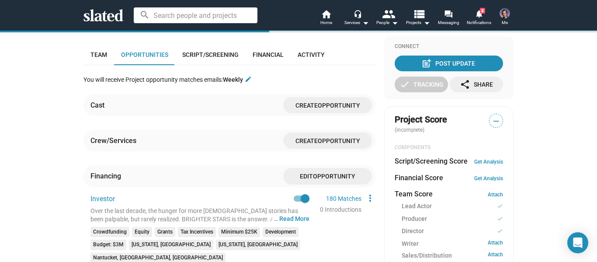
scroll to position [200, 0]
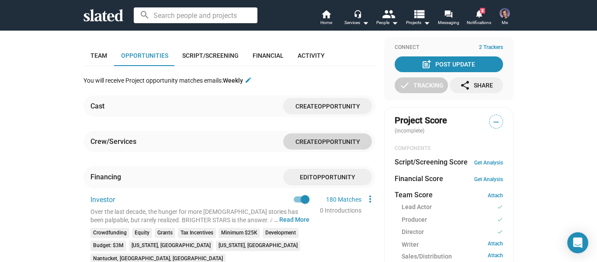
click at [314, 133] on span "Create Opportunity" at bounding box center [327, 141] width 75 height 16
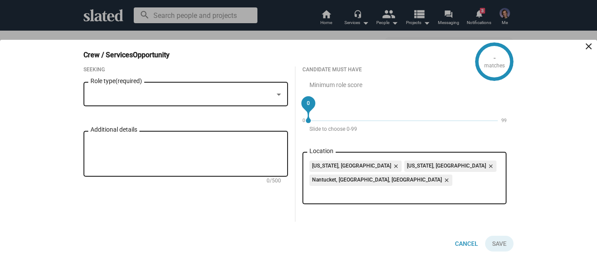
click at [184, 101] on div "Role type (required)" at bounding box center [186, 93] width 191 height 26
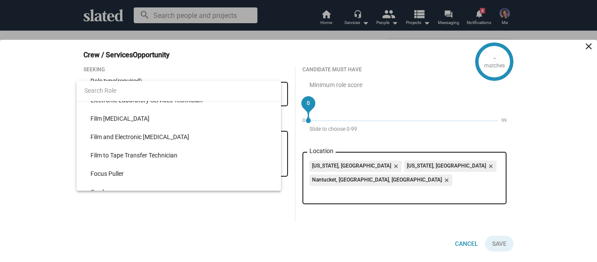
scroll to position [1093, 0]
click at [0, 100] on div at bounding box center [298, 131] width 597 height 262
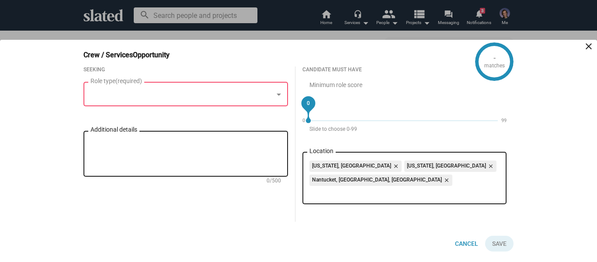
click at [594, 52] on mat-icon "close" at bounding box center [589, 46] width 10 height 10
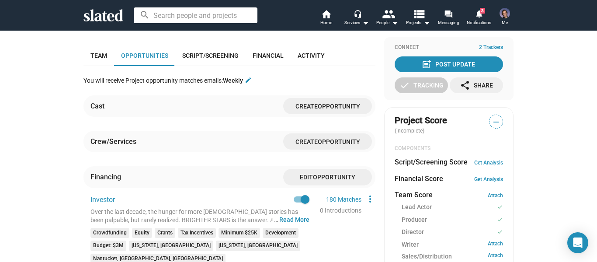
drag, startPoint x: 294, startPoint y: 1, endPoint x: 14, endPoint y: 98, distance: 296.6
click at [11, 103] on div "check Create Project check Create Opportunities check Activate Project wifi_tet…" at bounding box center [298, 186] width 597 height 712
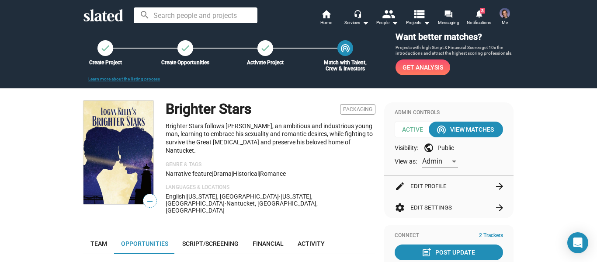
scroll to position [0, 0]
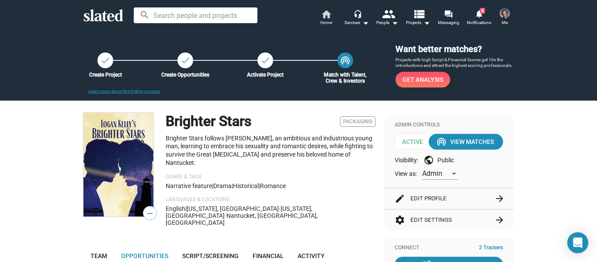
click at [331, 21] on span "Home" at bounding box center [327, 22] width 12 height 10
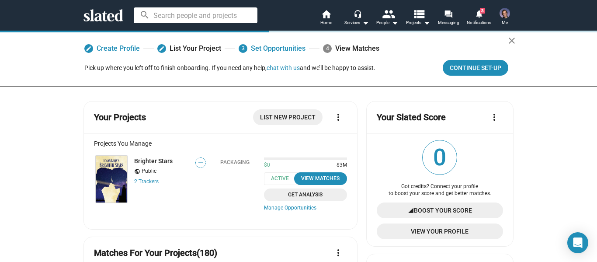
click at [96, 177] on img at bounding box center [111, 179] width 31 height 47
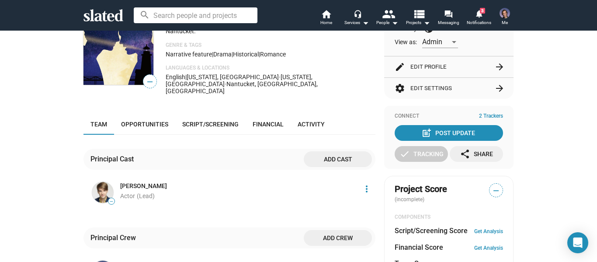
scroll to position [131, 0]
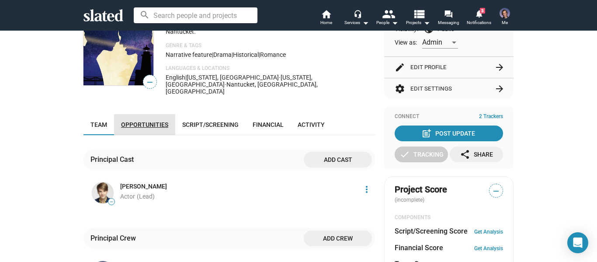
click at [145, 121] on span "Opportunities" at bounding box center [144, 124] width 47 height 7
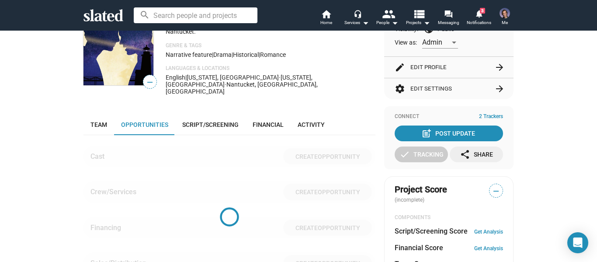
scroll to position [200, 0]
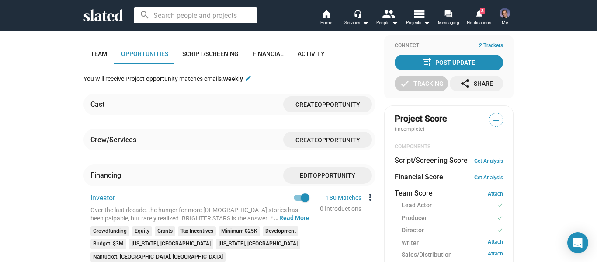
click at [365, 192] on mat-icon "more_vert" at bounding box center [370, 197] width 10 height 10
click at [374, 199] on button "Edit" at bounding box center [386, 197] width 49 height 14
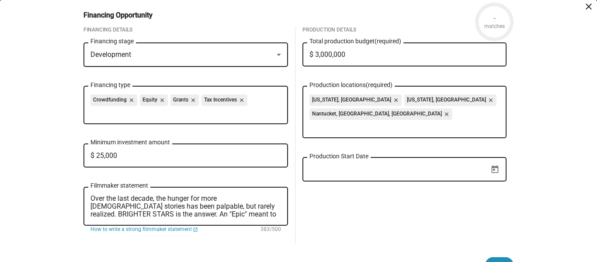
click at [0, 126] on div "- matches Financing Opportunity close Financing Details Development Financing s…" at bounding box center [298, 131] width 597 height 262
click at [584, 2] on mat-icon "close" at bounding box center [589, 6] width 10 height 10
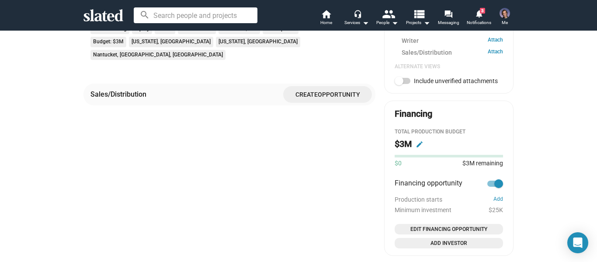
scroll to position [419, 0]
